Goal: Task Accomplishment & Management: Complete application form

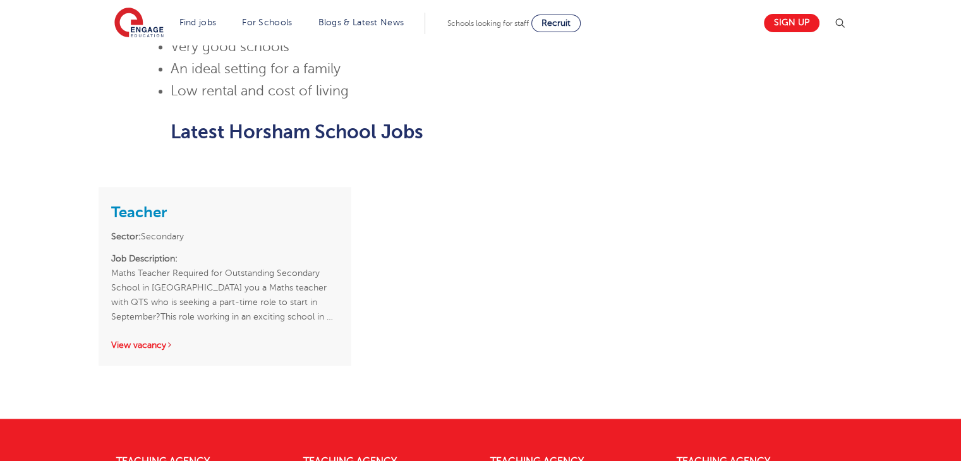
scroll to position [1075, 0]
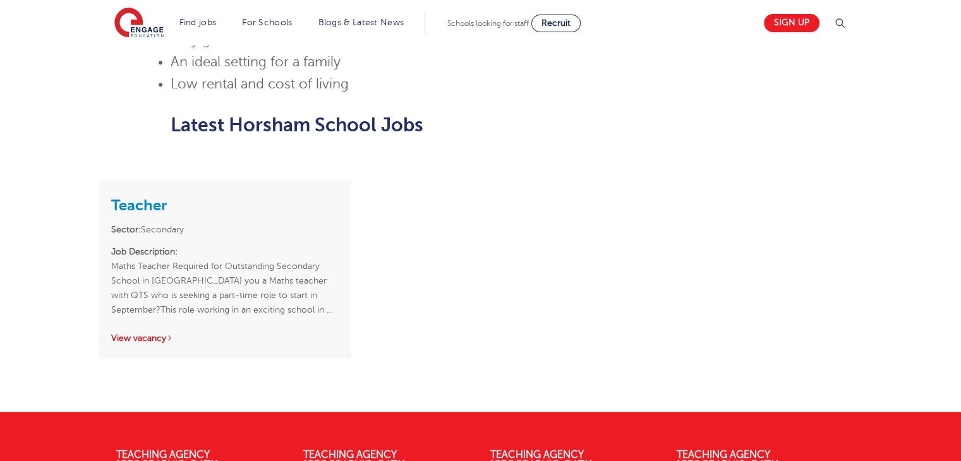
click at [150, 334] on link "View vacancy" at bounding box center [142, 338] width 62 height 9
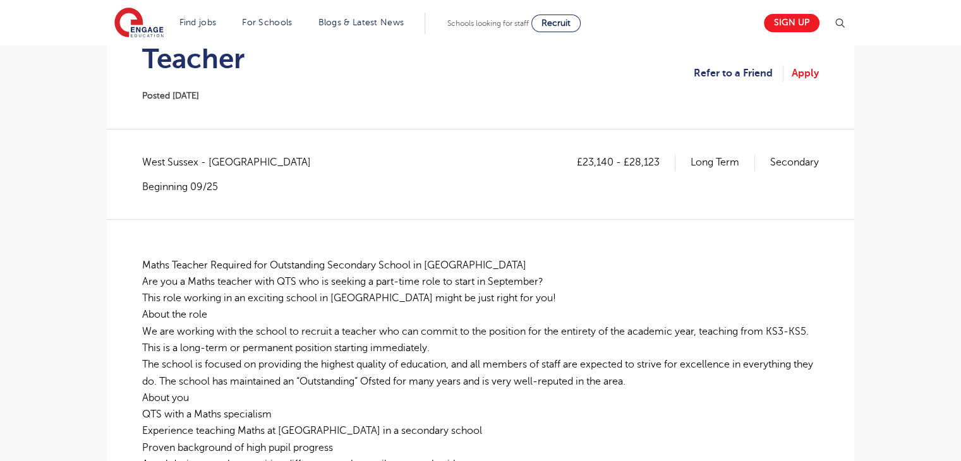
scroll to position [126, 0]
